Goal: Ask a question: Seek information or help from site administrators or community

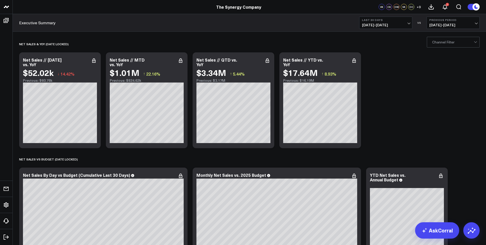
click at [437, 232] on link "AskCorral" at bounding box center [437, 230] width 44 height 16
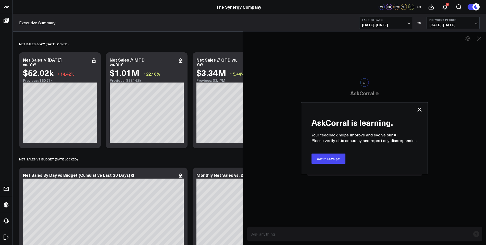
click at [330, 159] on button "Got it. Let's go!" at bounding box center [329, 158] width 34 height 10
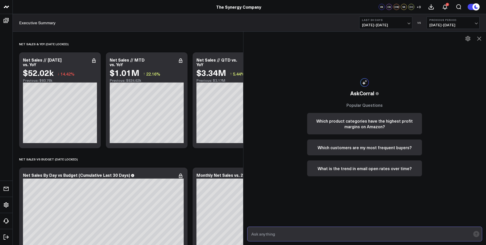
click at [287, 232] on input "text" at bounding box center [360, 233] width 221 height 9
type input "For just the D2C-TSC channel, what are the unit sales for the week of [DATE]?"
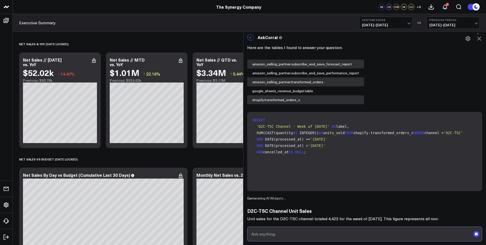
scroll to position [18, 0]
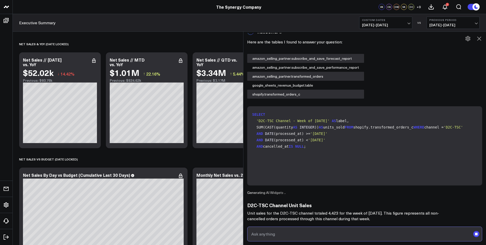
click at [292, 233] on input "text" at bounding box center [360, 233] width 221 height 9
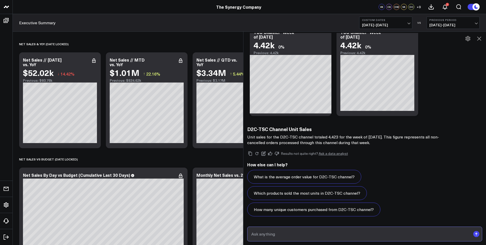
scroll to position [292, 0]
click at [282, 233] on input "text" at bounding box center [360, 233] width 221 height 9
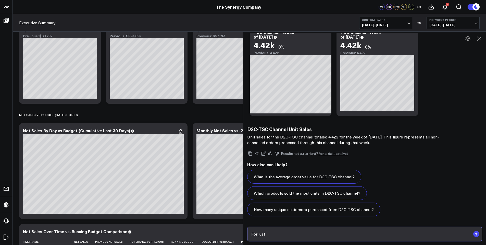
scroll to position [102, 0]
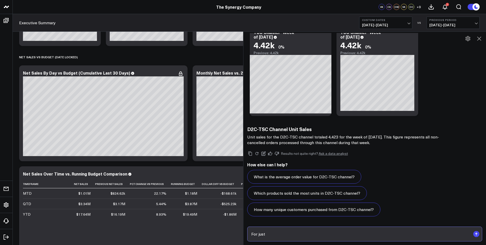
click at [280, 234] on input "For just" at bounding box center [360, 233] width 221 height 9
type input "For just the D2C-TSC channel, what are the unit sales for the week of [DATE]?"
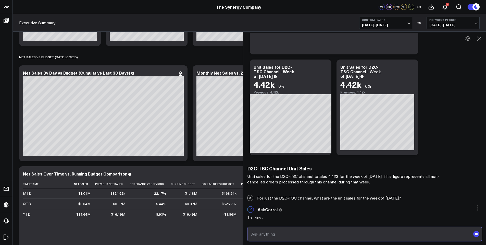
scroll to position [298, 0]
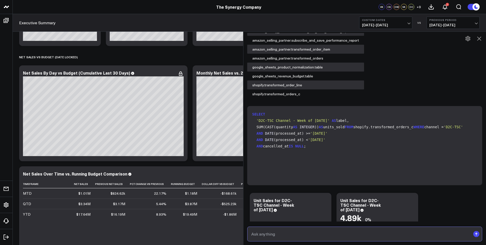
scroll to position [731, 0]
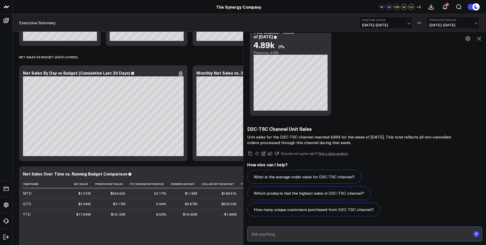
click at [287, 236] on input "text" at bounding box center [360, 233] width 221 height 9
type input "For just the D2C-TSC channel, what are the unit sales for the week of [DATE]?"
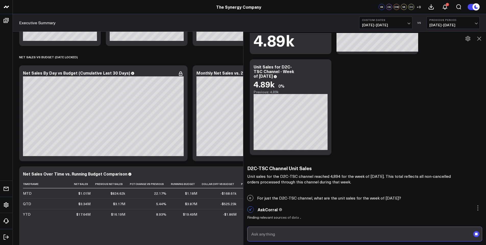
scroll to position [692, 0]
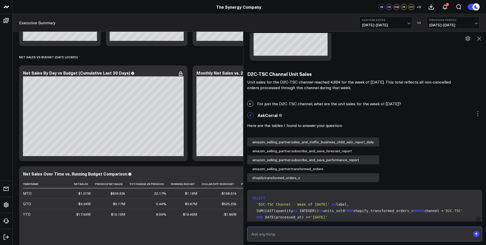
scroll to position [786, 0]
